Goal: Task Accomplishment & Management: Use online tool/utility

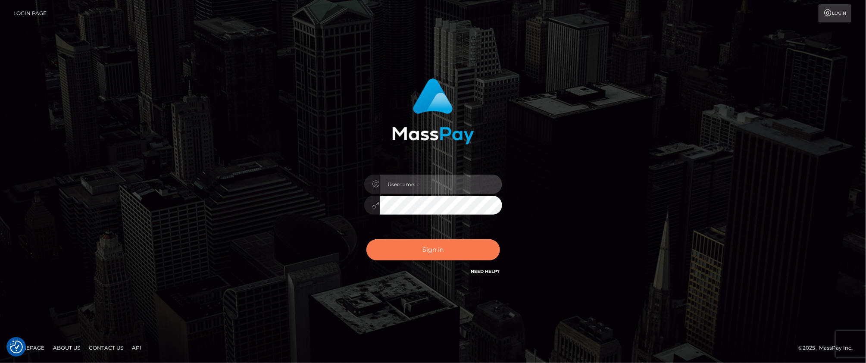
type input "Jeane.B2"
click at [436, 245] on button "Sign in" at bounding box center [434, 249] width 134 height 21
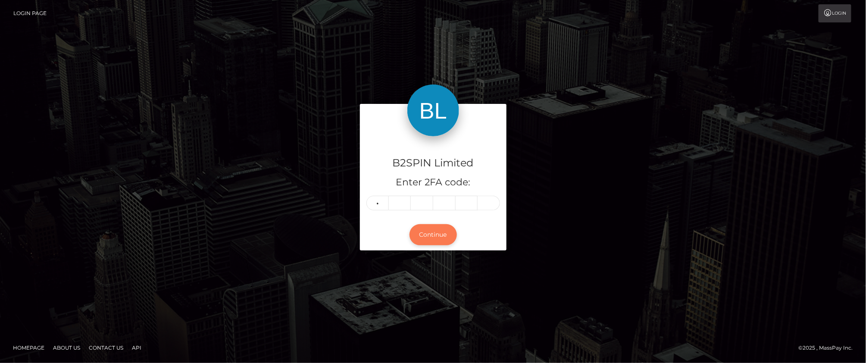
type input "9"
type input "2"
type input "8"
type input "2"
type input "9"
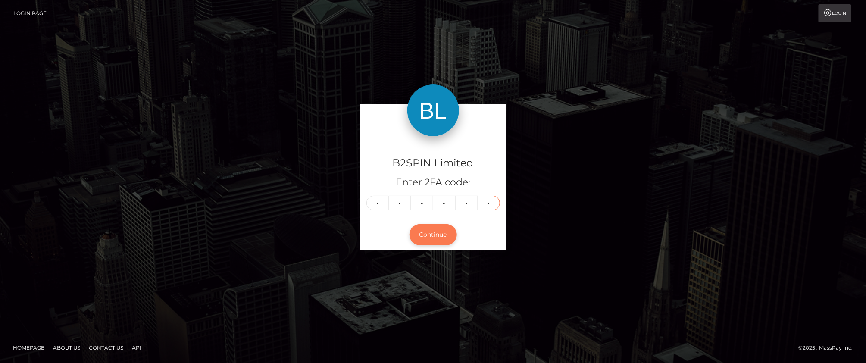
type input "8"
click at [449, 238] on button "Continue" at bounding box center [433, 234] width 47 height 21
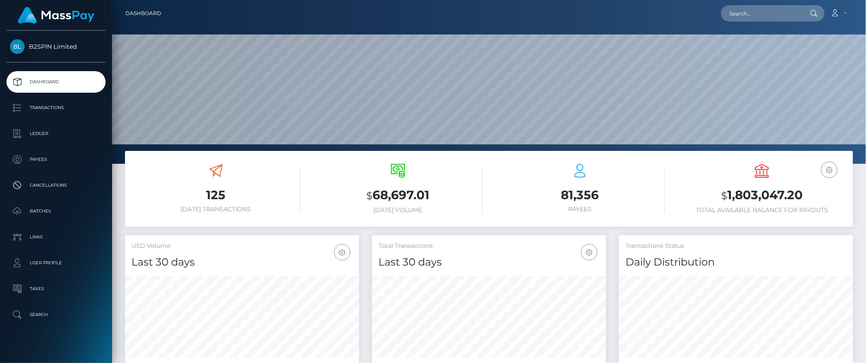
scroll to position [153, 234]
drag, startPoint x: 808, startPoint y: 195, endPoint x: 702, endPoint y: 196, distance: 105.7
click at [702, 196] on h3 "$ 1,803,047.20" at bounding box center [762, 196] width 169 height 18
copy h3 "$ 1,803,047.20"
